Goal: Information Seeking & Learning: Check status

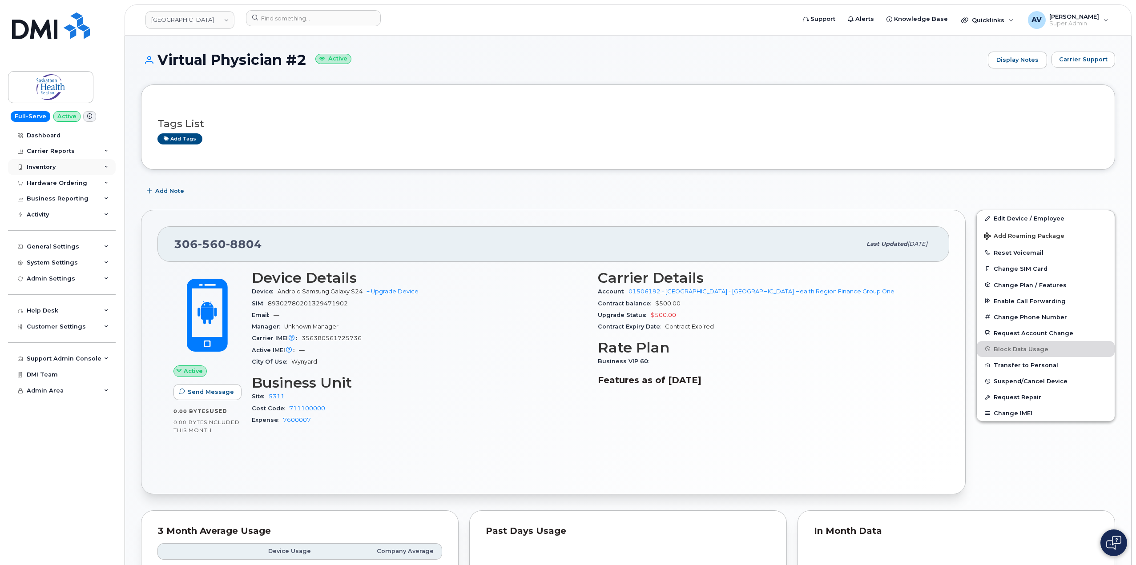
click at [56, 162] on div "Inventory" at bounding box center [62, 167] width 108 height 16
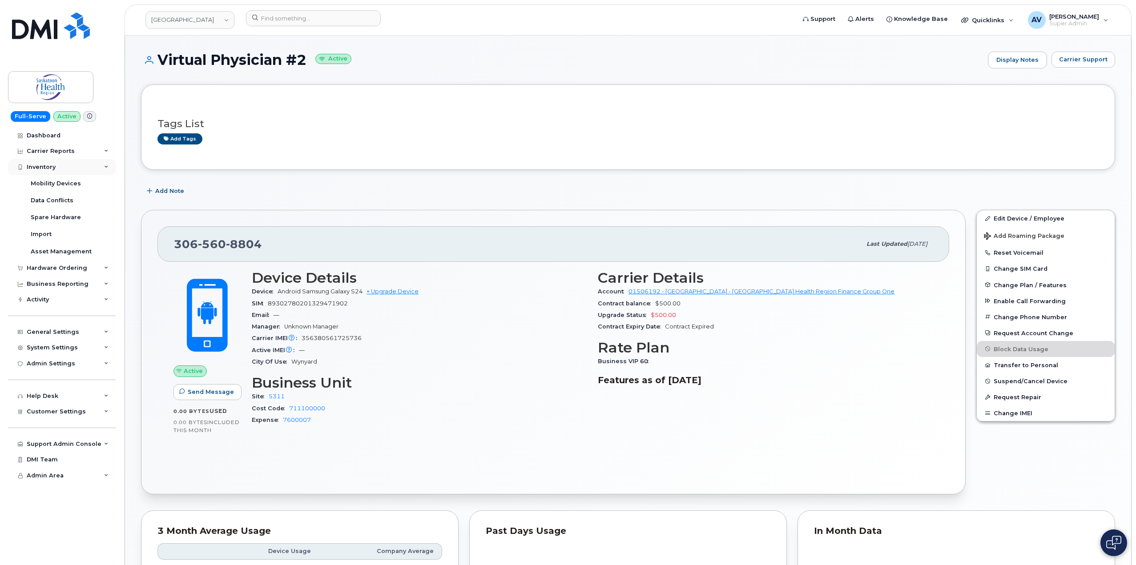
click at [58, 168] on div "Inventory" at bounding box center [62, 167] width 108 height 16
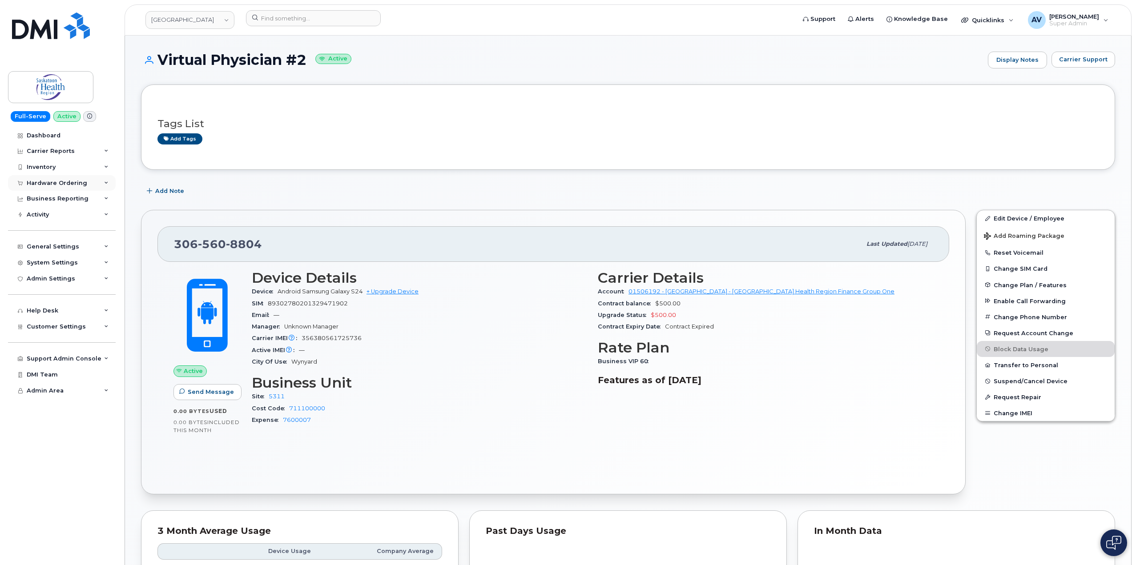
click at [63, 183] on div "Hardware Ordering" at bounding box center [57, 183] width 60 height 7
click at [62, 216] on link "Orders" at bounding box center [70, 216] width 92 height 17
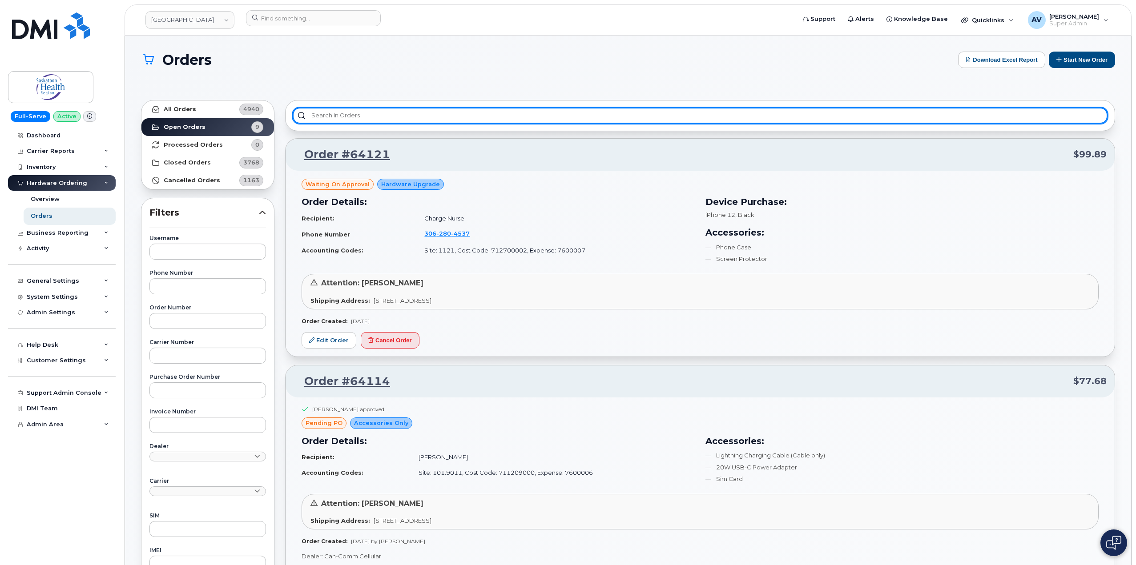
click at [368, 112] on input "text" at bounding box center [700, 116] width 815 height 16
paste input "Virtual Physician #2"
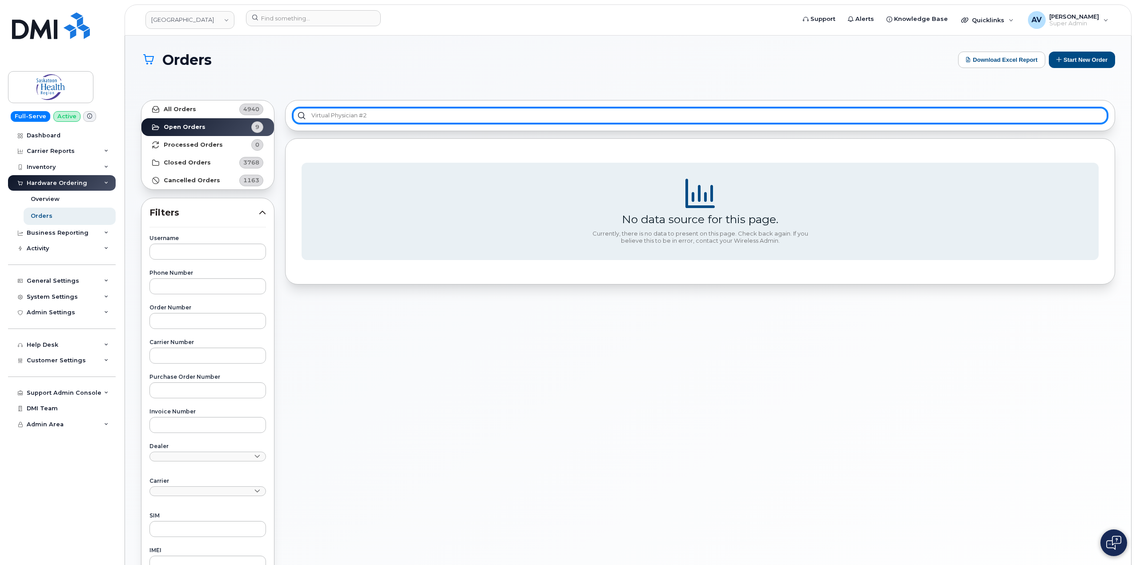
type input "Virtual Physician #2"
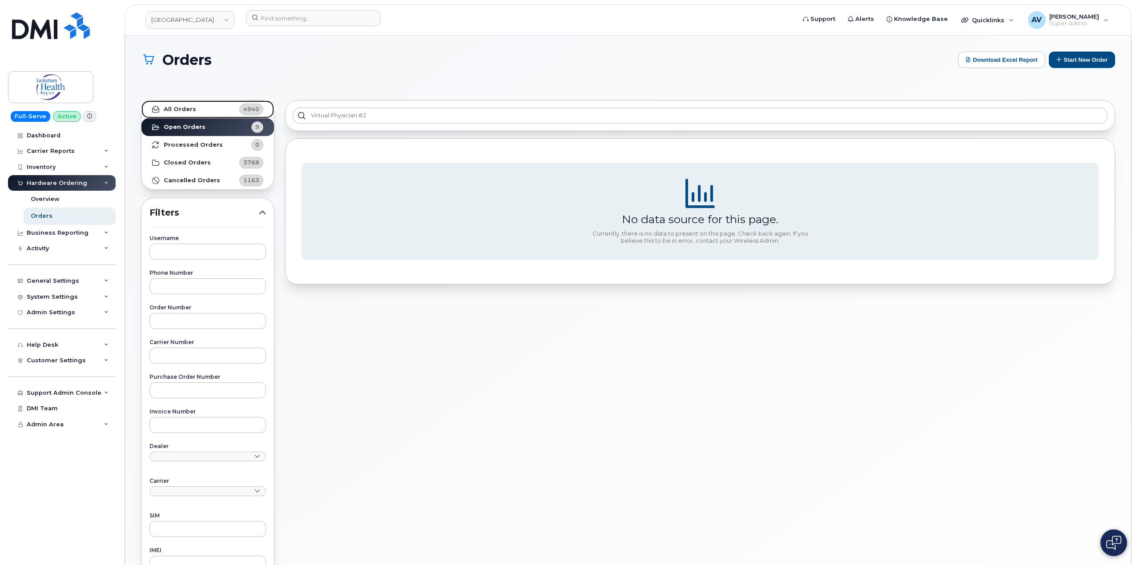
click at [216, 112] on link "All Orders 4940" at bounding box center [207, 109] width 132 height 18
click at [208, 144] on strong "Processed Orders" at bounding box center [193, 144] width 59 height 7
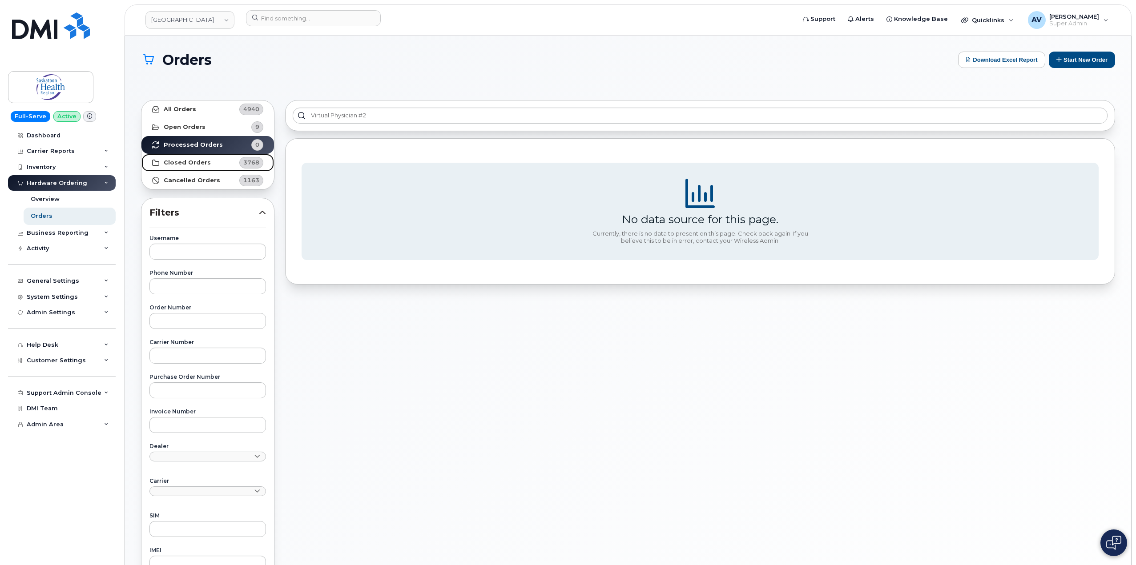
click at [197, 161] on strong "Closed Orders" at bounding box center [187, 162] width 47 height 7
click at [230, 127] on link "Open Orders 9" at bounding box center [207, 127] width 132 height 18
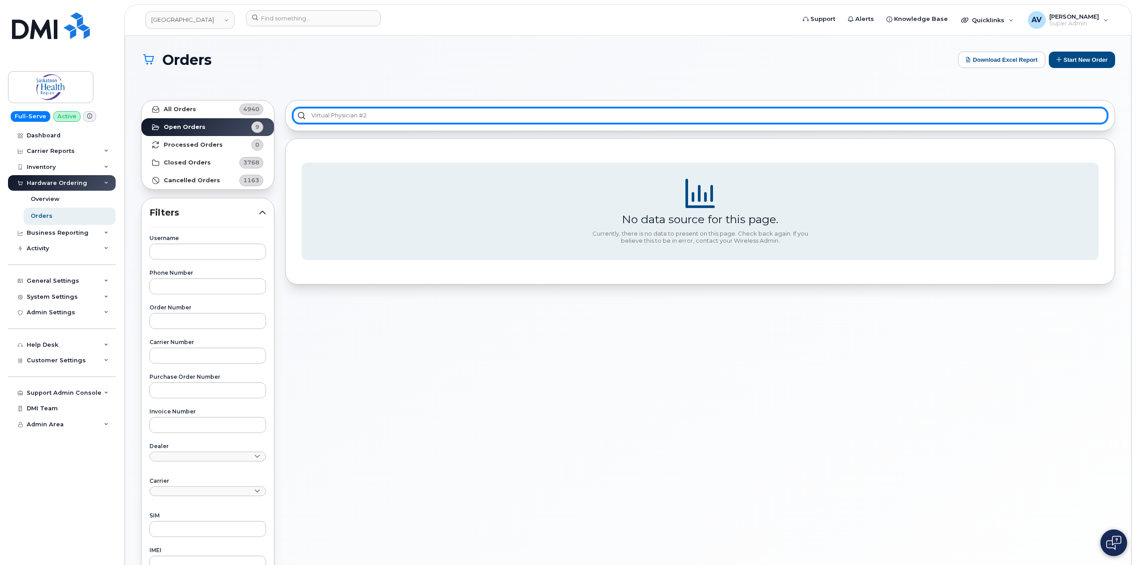
click at [397, 116] on input "Virtual Physician #2" at bounding box center [700, 116] width 815 height 16
drag, startPoint x: 394, startPoint y: 117, endPoint x: 270, endPoint y: 111, distance: 124.2
click at [270, 111] on div "All Orders 4940 Open Orders 9 Processed Orders 0 Closed Orders 3768 Cancelled O…" at bounding box center [628, 404] width 984 height 618
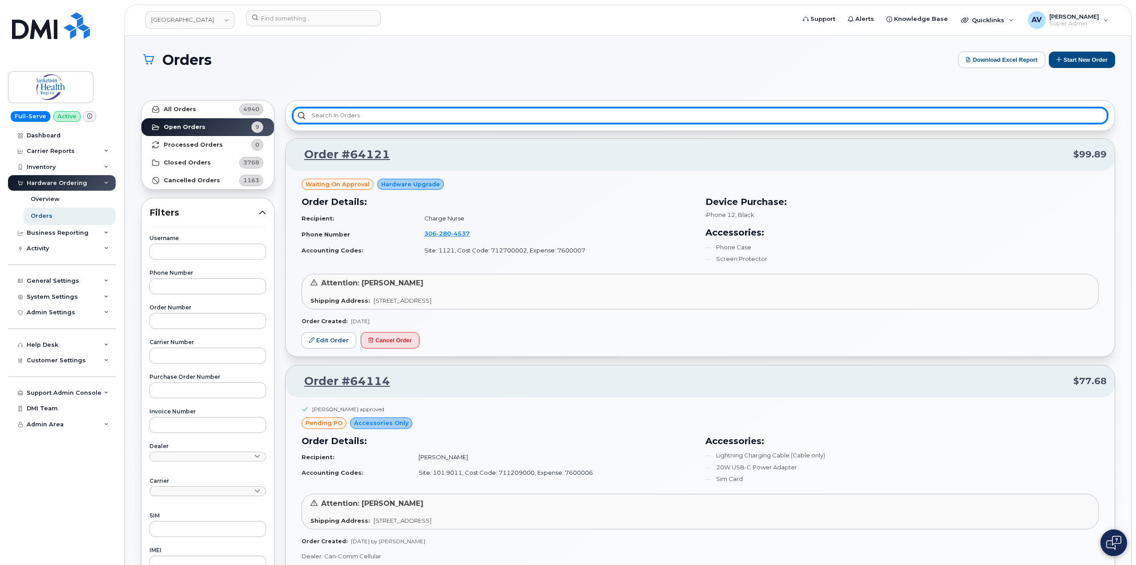
click at [455, 113] on input "text" at bounding box center [700, 116] width 815 height 16
paste input "306) 560-8804"
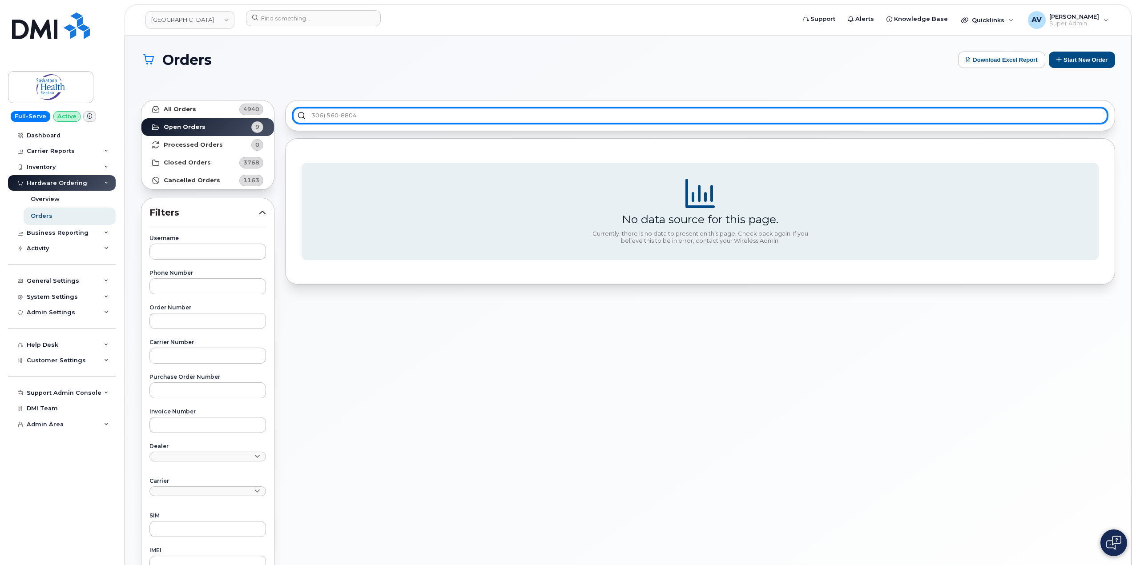
click at [325, 115] on input "306) 560-8804" at bounding box center [700, 116] width 815 height 16
type input "3065608804"
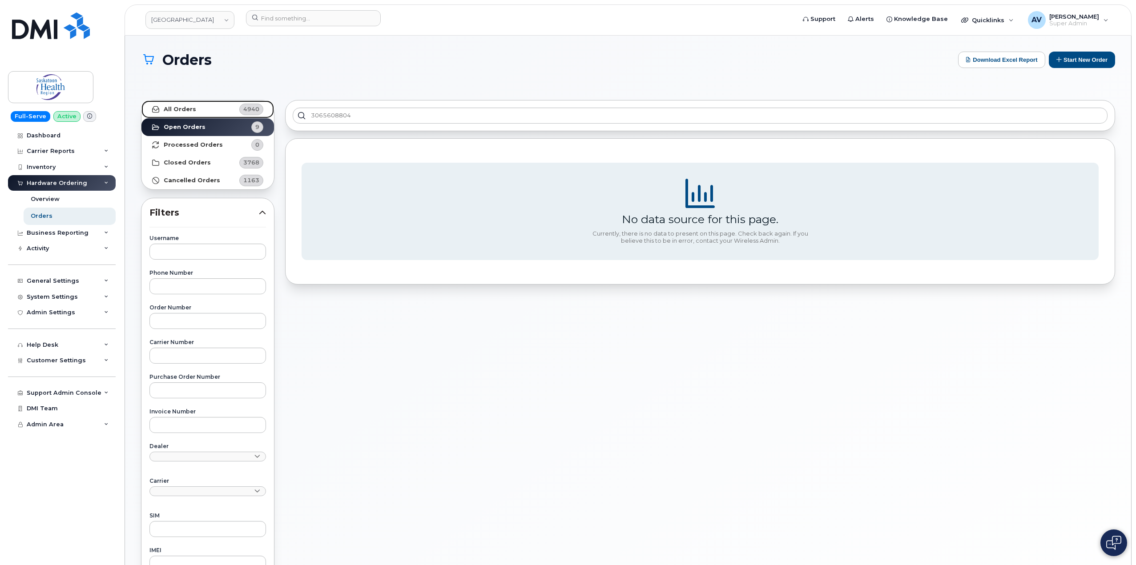
click at [228, 111] on link "All Orders 4940" at bounding box center [207, 109] width 132 height 18
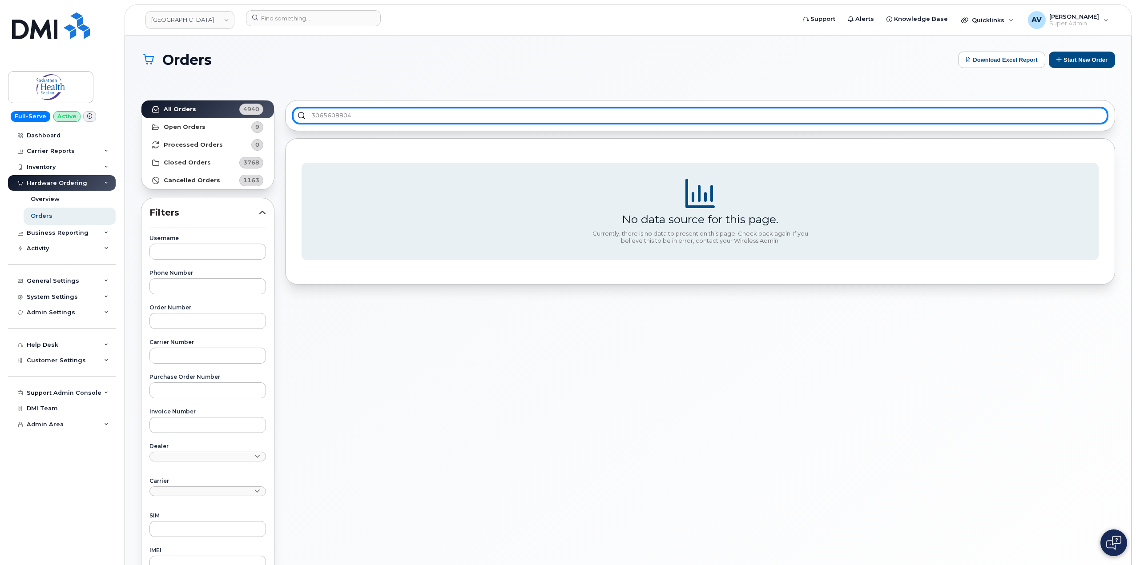
click at [399, 115] on input "3065608804" at bounding box center [700, 116] width 815 height 16
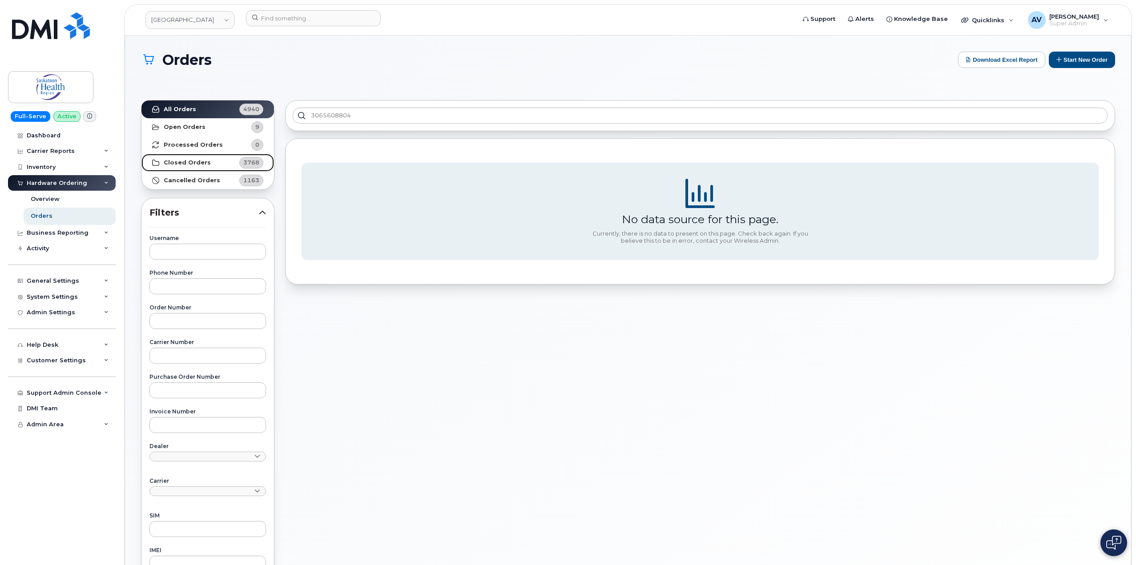
click at [211, 161] on link "Closed Orders 3768" at bounding box center [207, 163] width 132 height 18
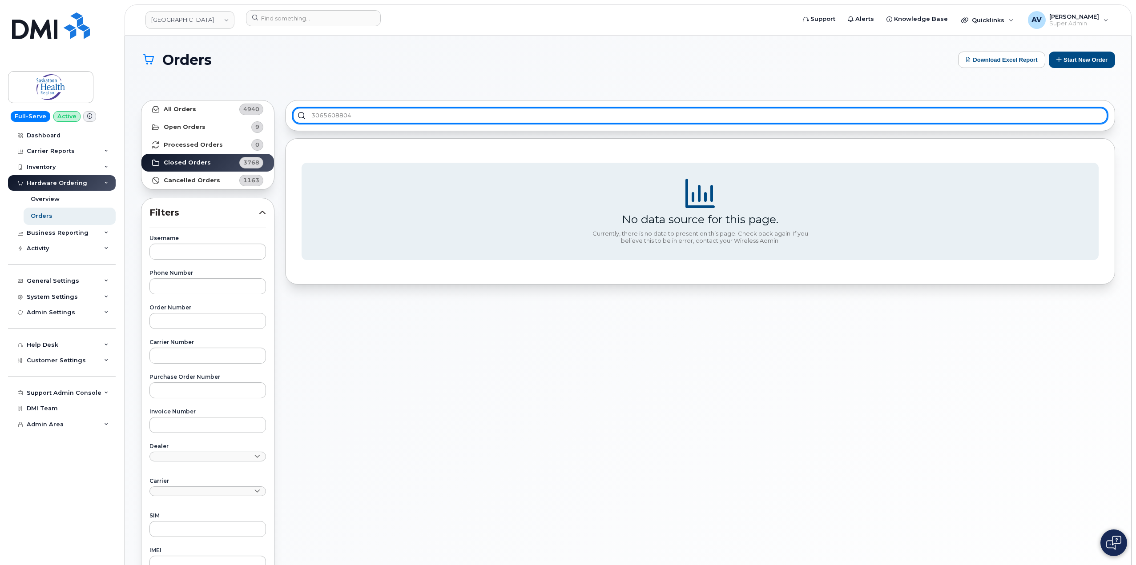
click at [389, 114] on input "3065608804" at bounding box center [700, 116] width 815 height 16
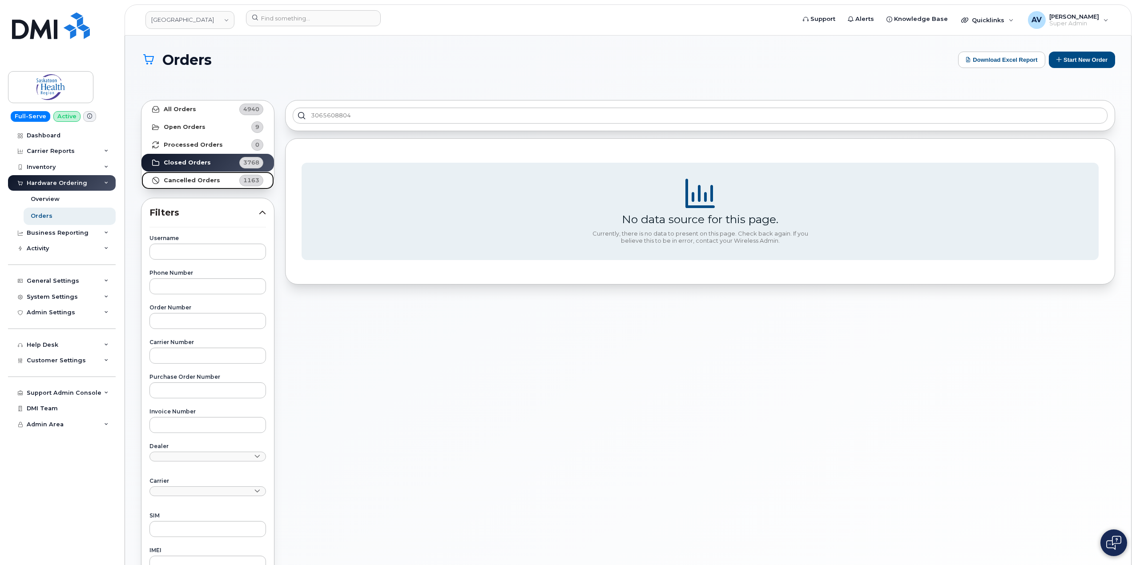
click at [202, 180] on strong "Cancelled Orders" at bounding box center [192, 180] width 56 height 7
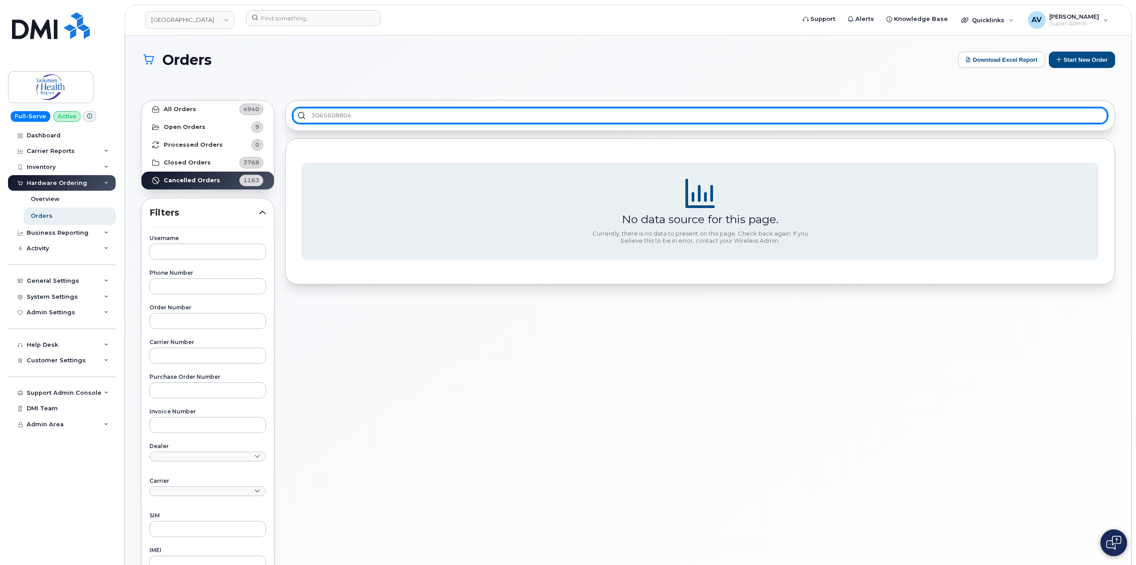
click at [379, 121] on input "3065608804" at bounding box center [700, 116] width 815 height 16
drag, startPoint x: 379, startPoint y: 121, endPoint x: 293, endPoint y: 111, distance: 86.5
click at [293, 111] on input "3065608804" at bounding box center [700, 116] width 815 height 16
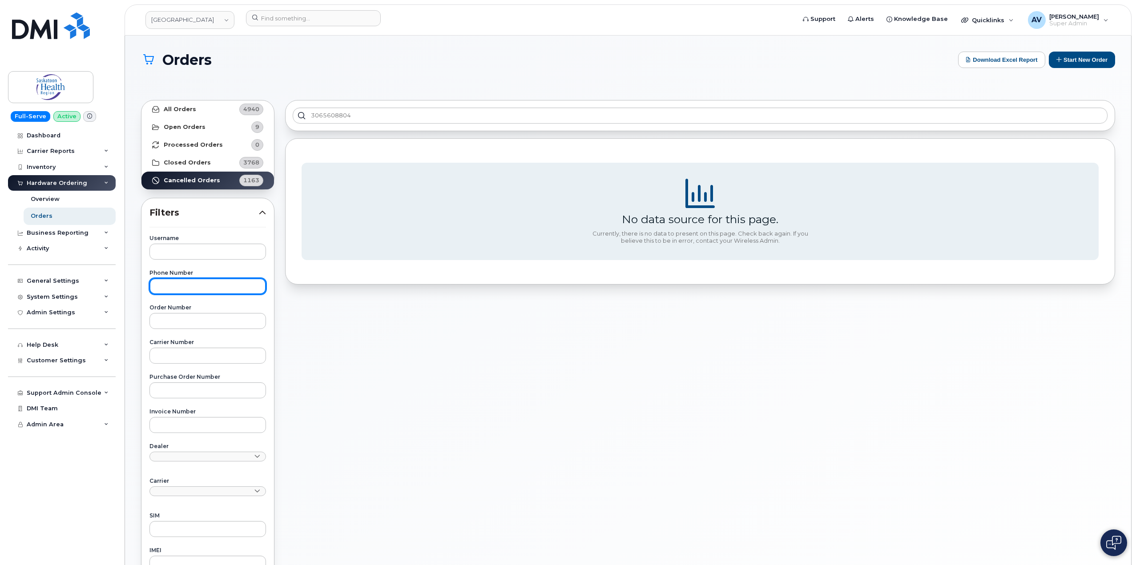
click at [218, 289] on input "text" at bounding box center [207, 286] width 116 height 16
paste input "3065608804"
type input "3065608804"
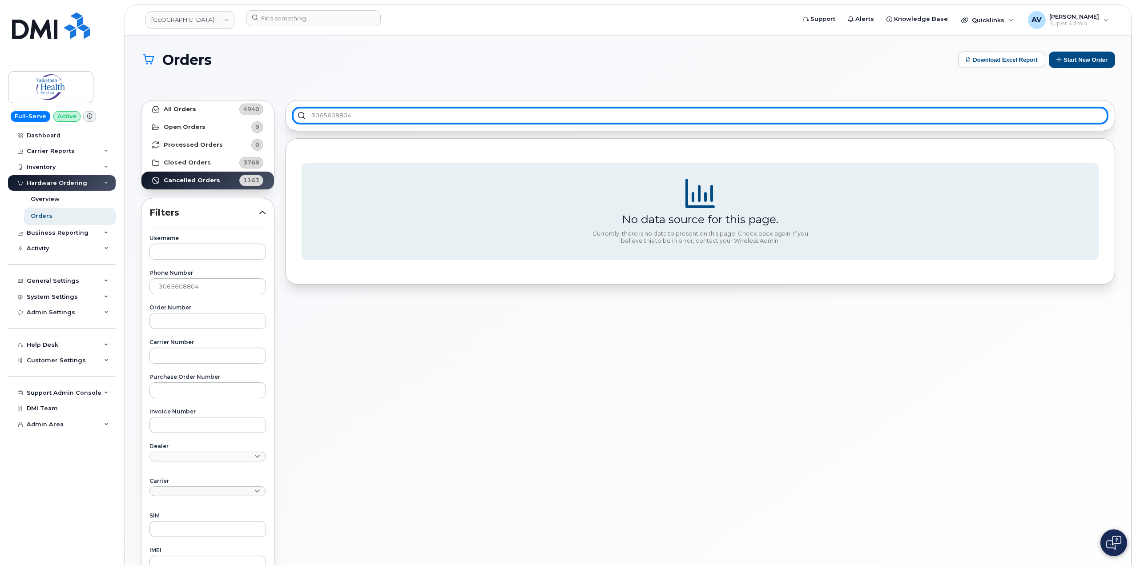
drag, startPoint x: 372, startPoint y: 115, endPoint x: 301, endPoint y: 97, distance: 72.9
click at [299, 97] on div "3065608804 No data source for this page. Currently, there is no data to present…" at bounding box center [700, 404] width 840 height 618
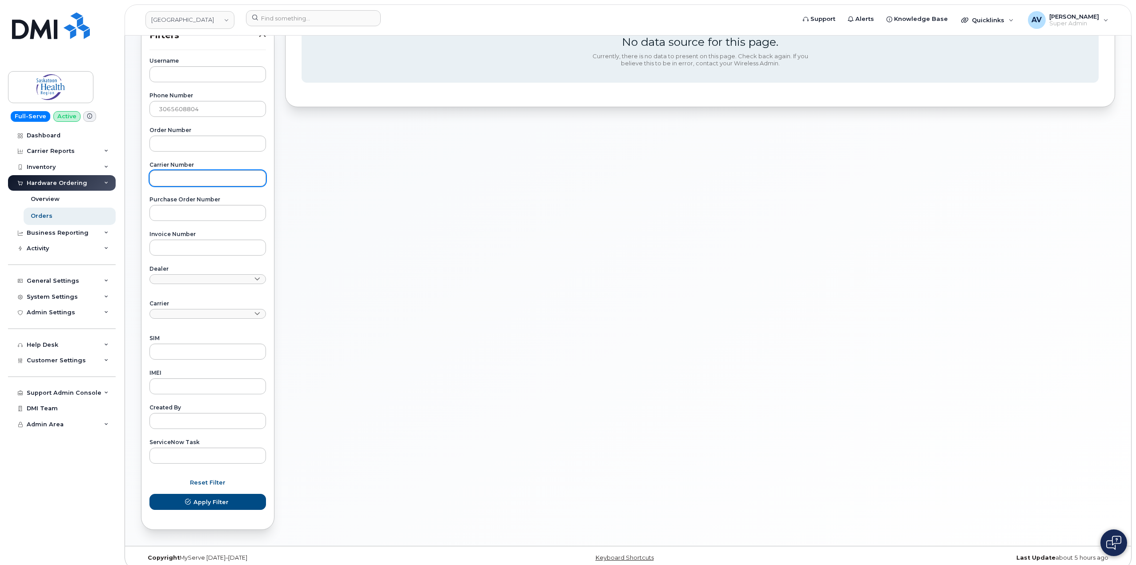
scroll to position [187, 0]
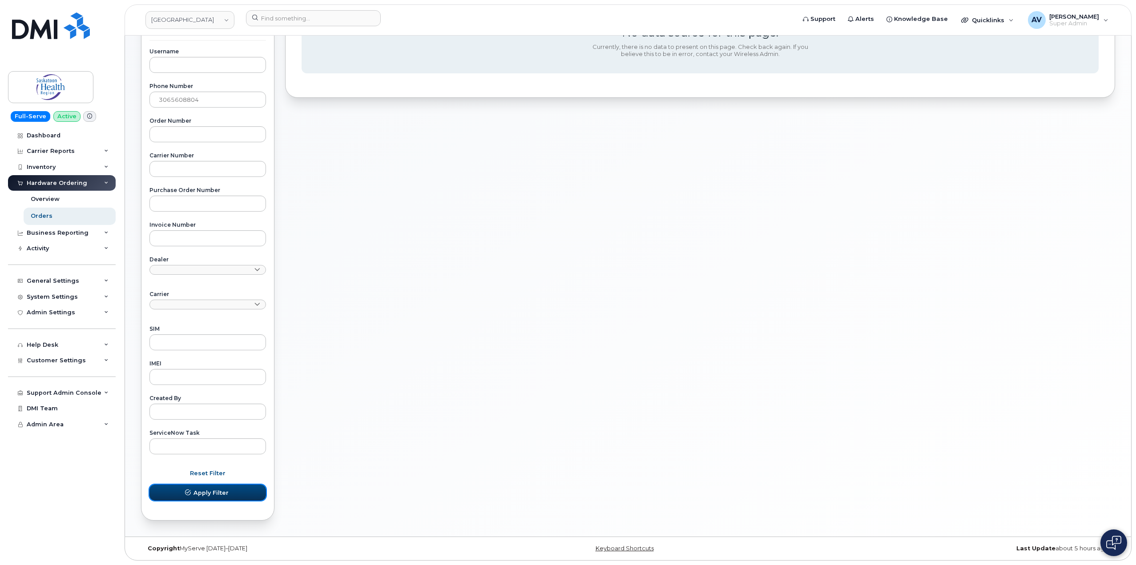
click at [229, 491] on button "Apply Filter" at bounding box center [207, 493] width 116 height 16
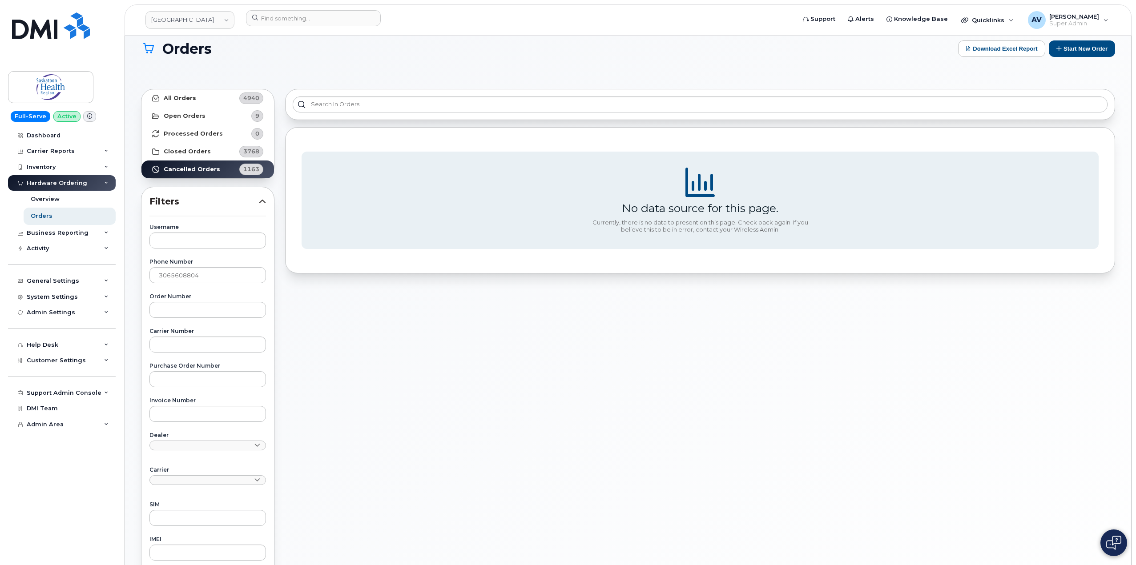
scroll to position [0, 0]
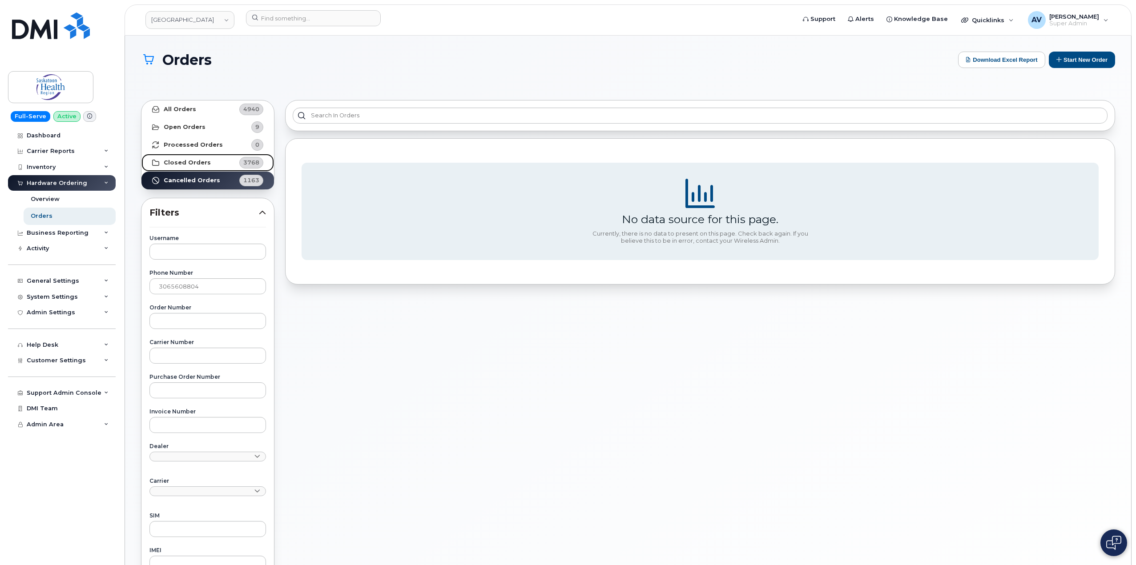
click at [217, 164] on link "Closed Orders 3768" at bounding box center [207, 163] width 132 height 18
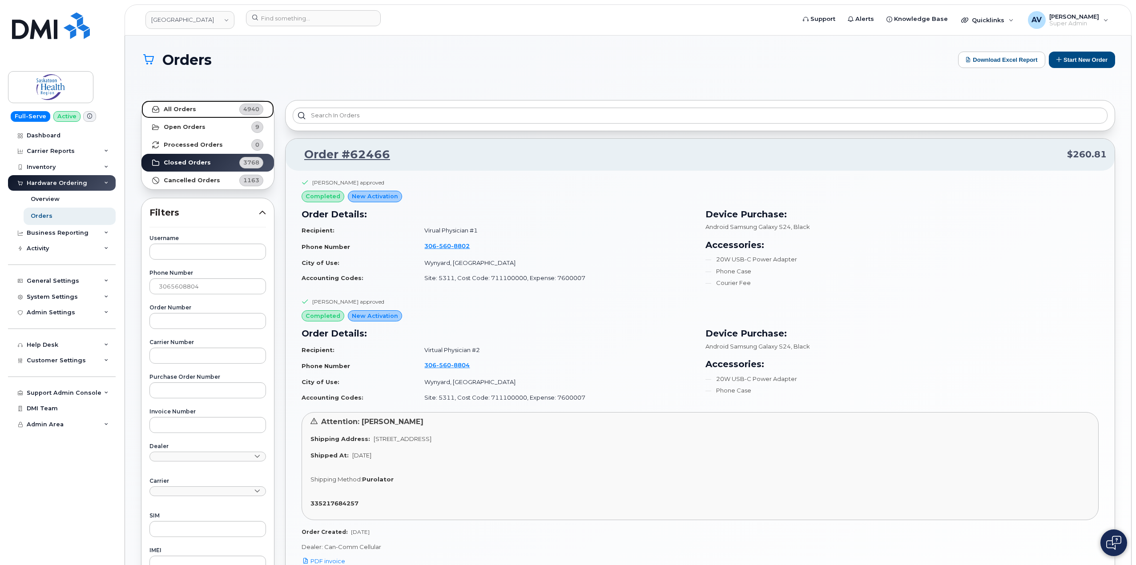
click at [219, 108] on link "All Orders 4940" at bounding box center [207, 109] width 132 height 18
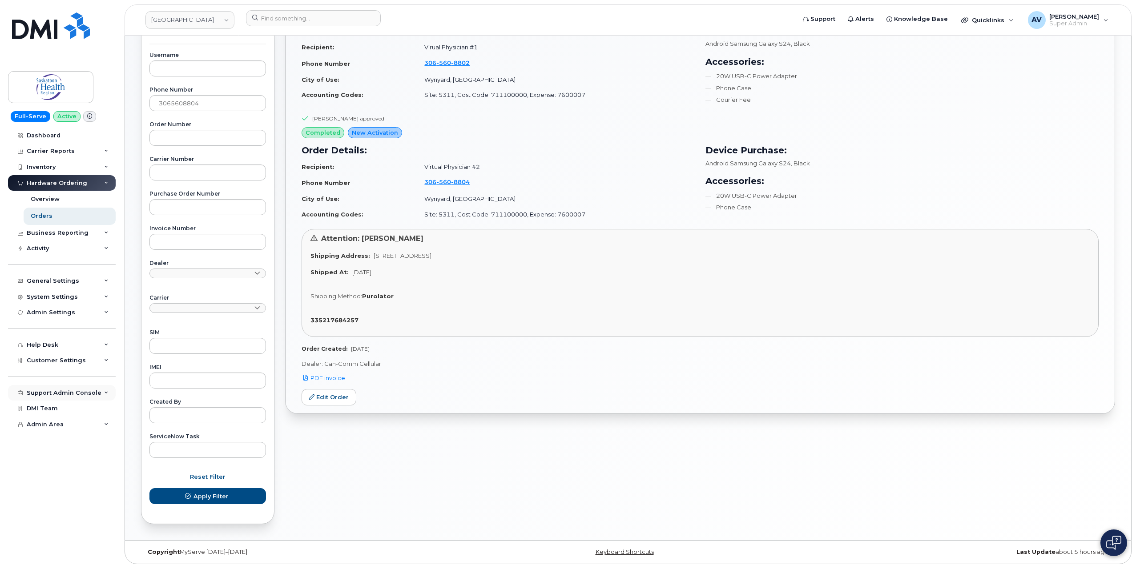
scroll to position [187, 0]
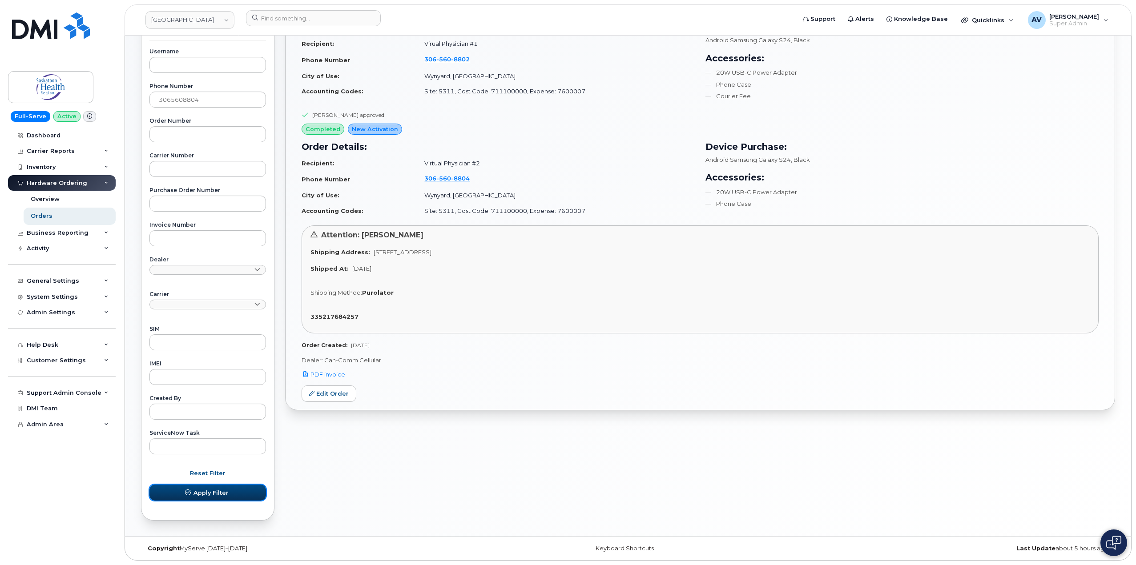
click at [218, 490] on span "Apply Filter" at bounding box center [210, 493] width 35 height 8
click at [251, 491] on button "Apply Filter" at bounding box center [207, 493] width 116 height 16
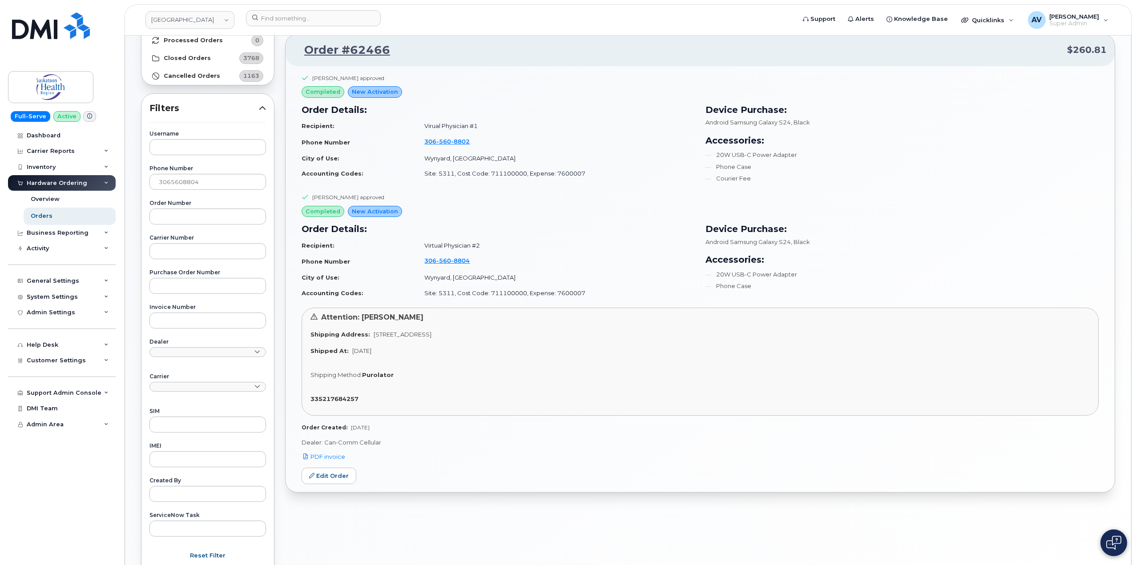
scroll to position [89, 0]
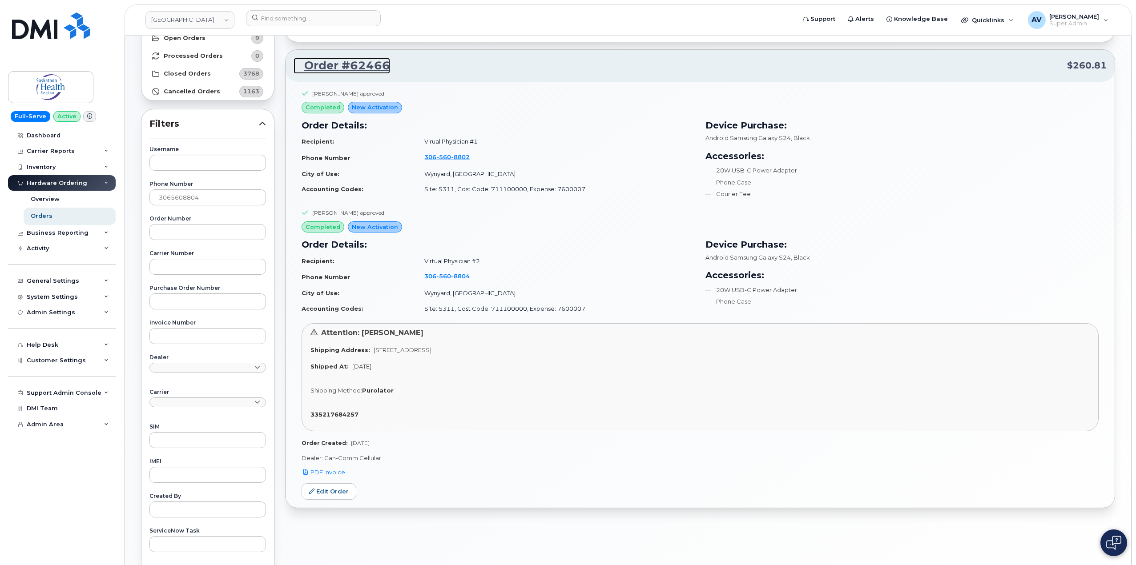
click at [356, 66] on link "Order #62466" at bounding box center [341, 66] width 96 height 16
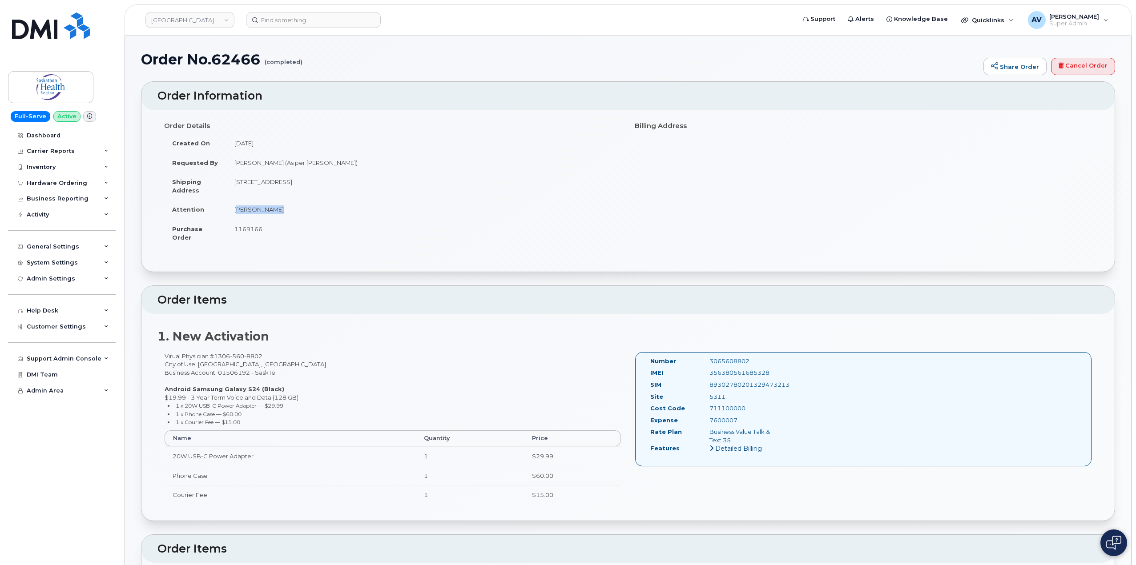
drag, startPoint x: 279, startPoint y: 212, endPoint x: 233, endPoint y: 210, distance: 46.3
click at [233, 210] on td "[PERSON_NAME]" at bounding box center [423, 210] width 395 height 20
copy td "[PERSON_NAME]"
click at [298, 19] on input at bounding box center [313, 20] width 135 height 16
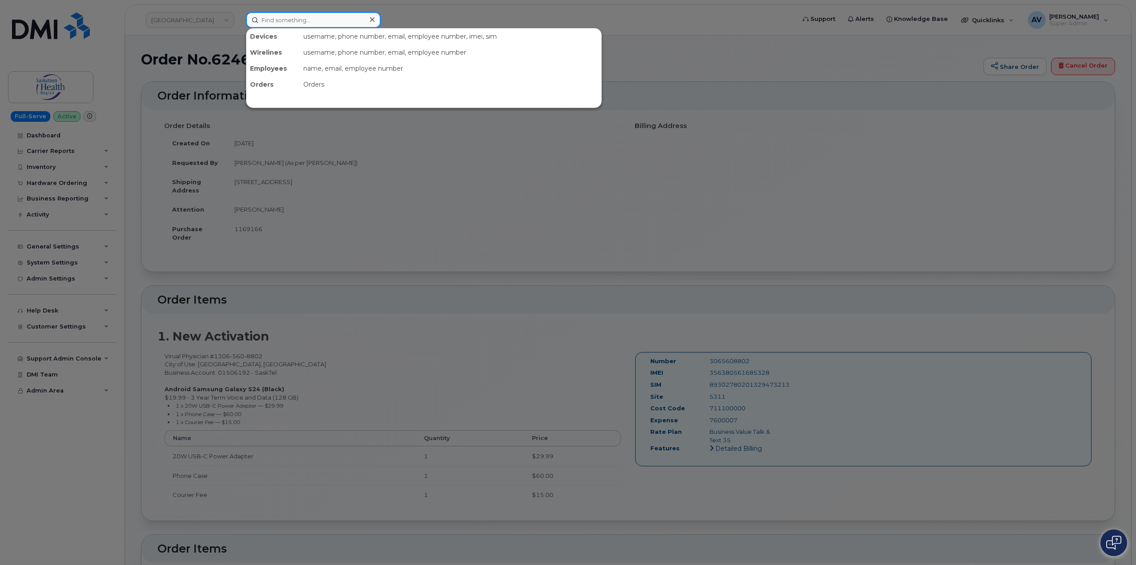
paste input "808) 674-1088"
click at [278, 20] on input "808) 674-1088" at bounding box center [313, 20] width 135 height 16
drag, startPoint x: 325, startPoint y: 16, endPoint x: 231, endPoint y: 8, distance: 95.0
click at [239, 12] on div "[PHONE_NUMBER] No results" at bounding box center [518, 20] width 558 height 16
paste input "297753"
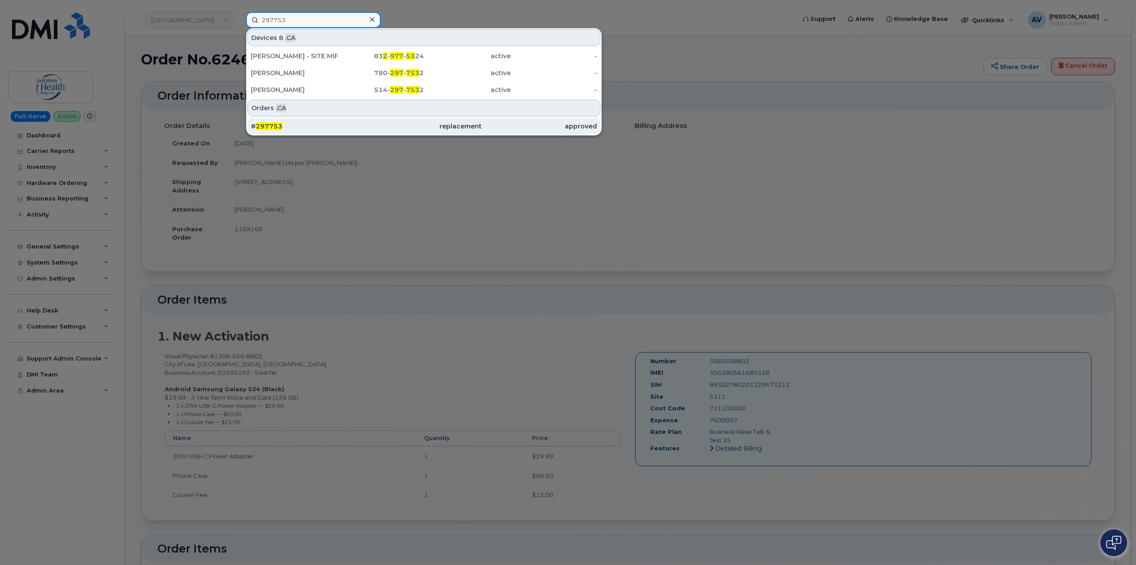
type input "297753"
click at [353, 125] on div "# 297753" at bounding box center [308, 126] width 115 height 9
